Goal: Navigation & Orientation: Find specific page/section

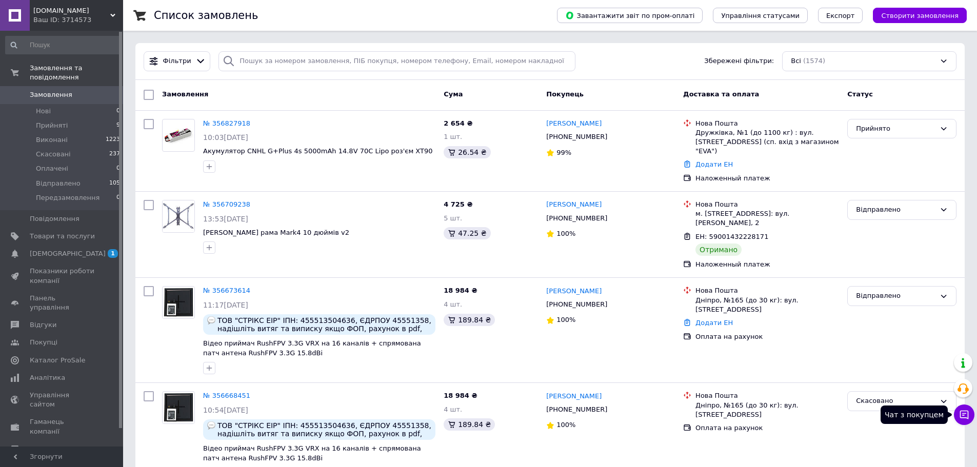
click at [963, 415] on icon at bounding box center [964, 415] width 9 height 9
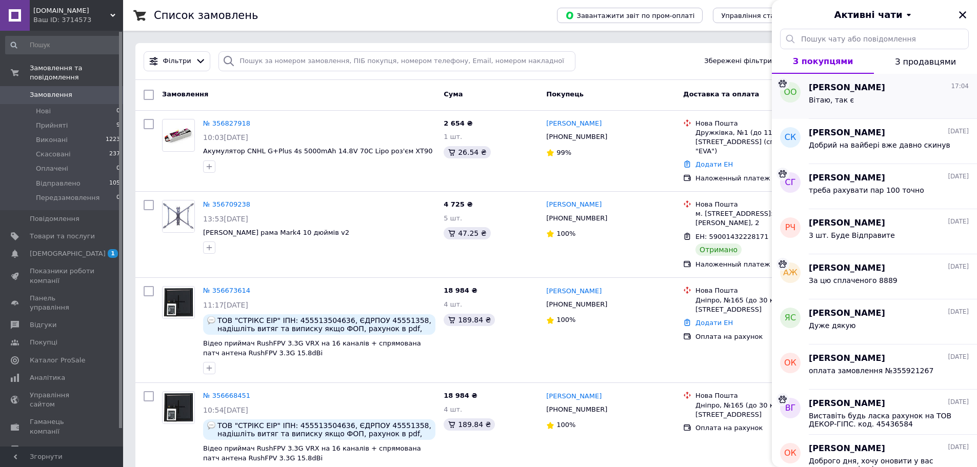
click at [888, 108] on div "Вітаю, так є" at bounding box center [889, 102] width 160 height 16
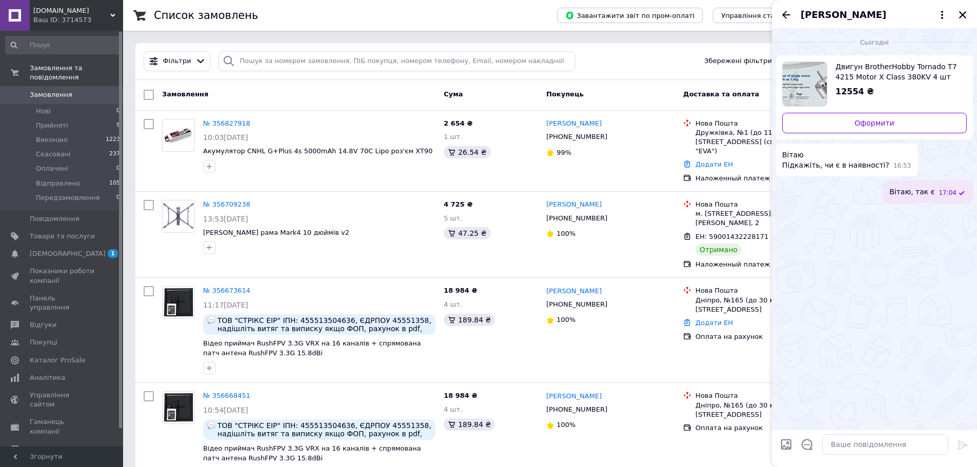
click at [964, 11] on icon "Закрити" at bounding box center [962, 14] width 9 height 9
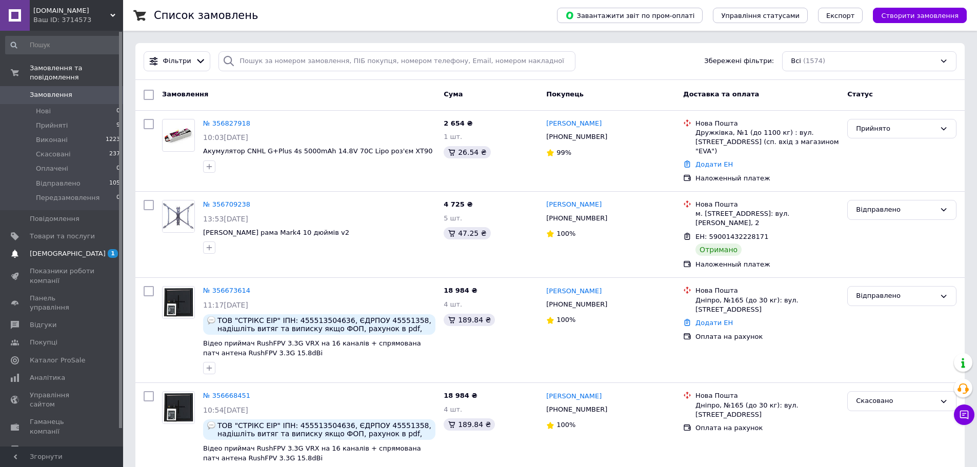
click at [91, 249] on span "[DEMOGRAPHIC_DATA]" at bounding box center [62, 253] width 65 height 9
